Goal: Information Seeking & Learning: Learn about a topic

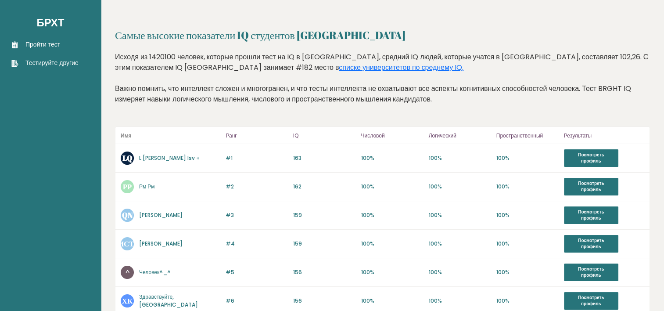
click at [188, 159] on link "L [PERSON_NAME] Isv +" at bounding box center [169, 157] width 61 height 7
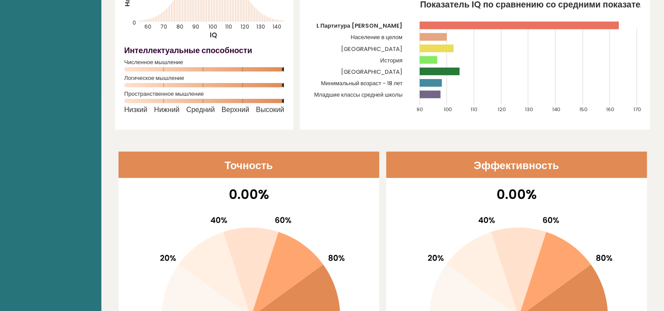
scroll to position [88, 0]
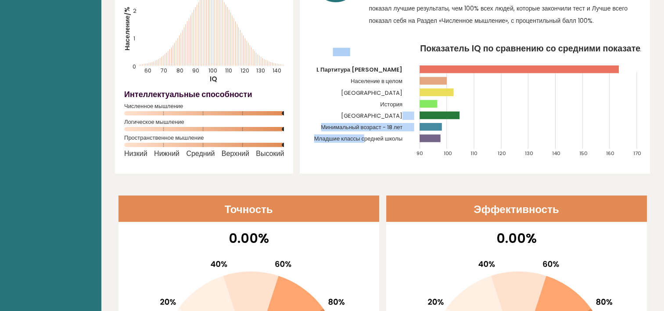
drag, startPoint x: 365, startPoint y: 117, endPoint x: 401, endPoint y: 119, distance: 36.1
click at [401, 119] on icon "Показатель IQ по сравнению со средними показателями IQ 90 100 110 120 130 140 1…" at bounding box center [475, 104] width 332 height 120
drag, startPoint x: 401, startPoint y: 119, endPoint x: 370, endPoint y: 116, distance: 31.3
click at [370, 116] on tspan "[GEOGRAPHIC_DATA]" at bounding box center [371, 116] width 61 height 8
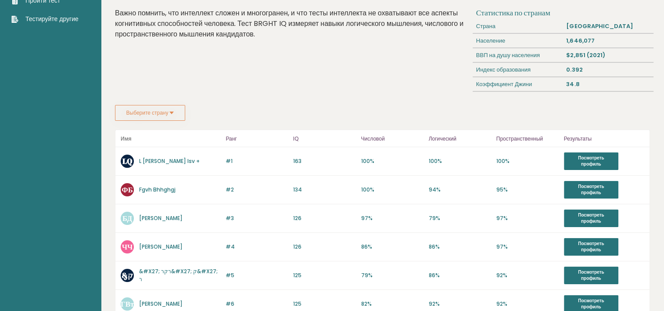
scroll to position [132, 0]
